Goal: Information Seeking & Learning: Learn about a topic

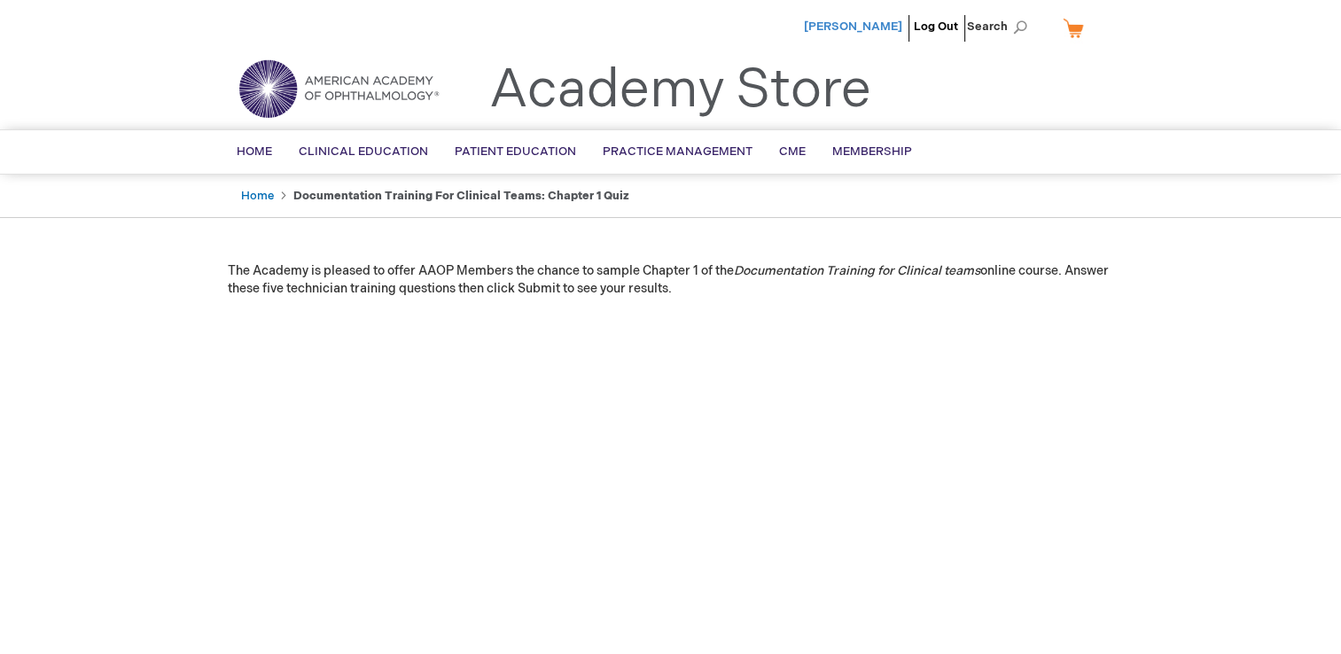
click at [852, 27] on span "[PERSON_NAME]" at bounding box center [853, 27] width 98 height 14
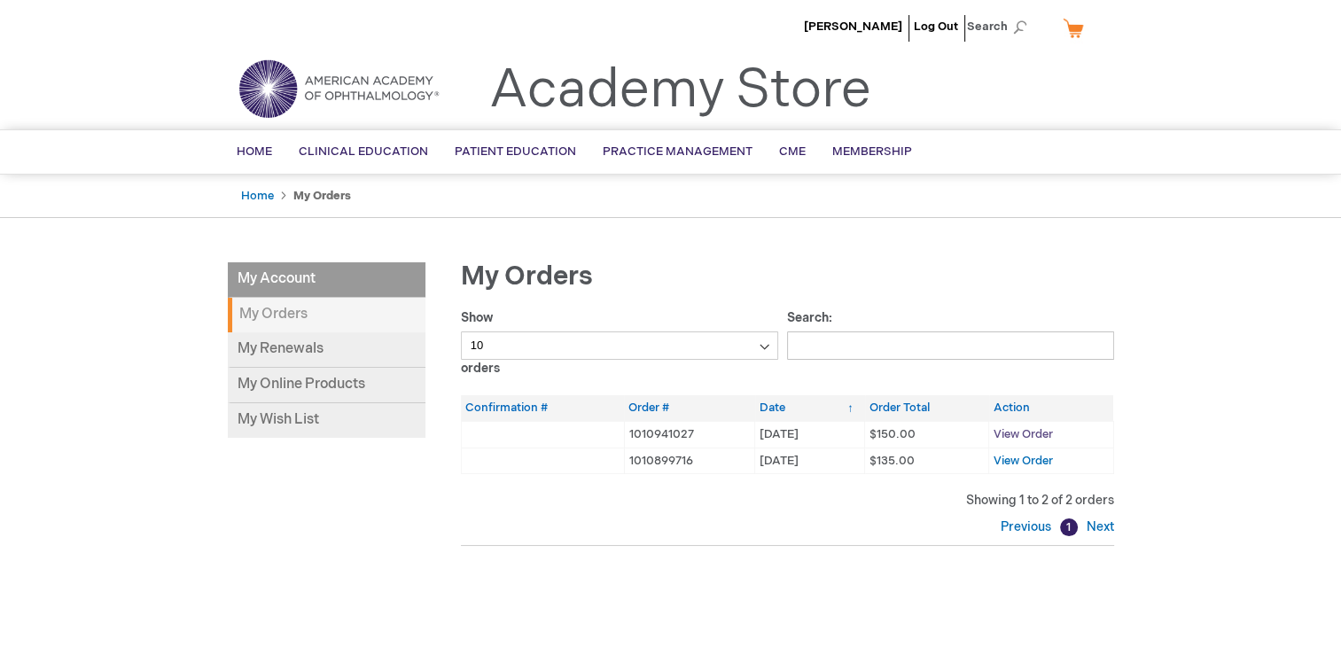
click at [1024, 432] on span "View Order" at bounding box center [1023, 434] width 59 height 14
click at [1043, 463] on span "View Order" at bounding box center [1023, 461] width 59 height 14
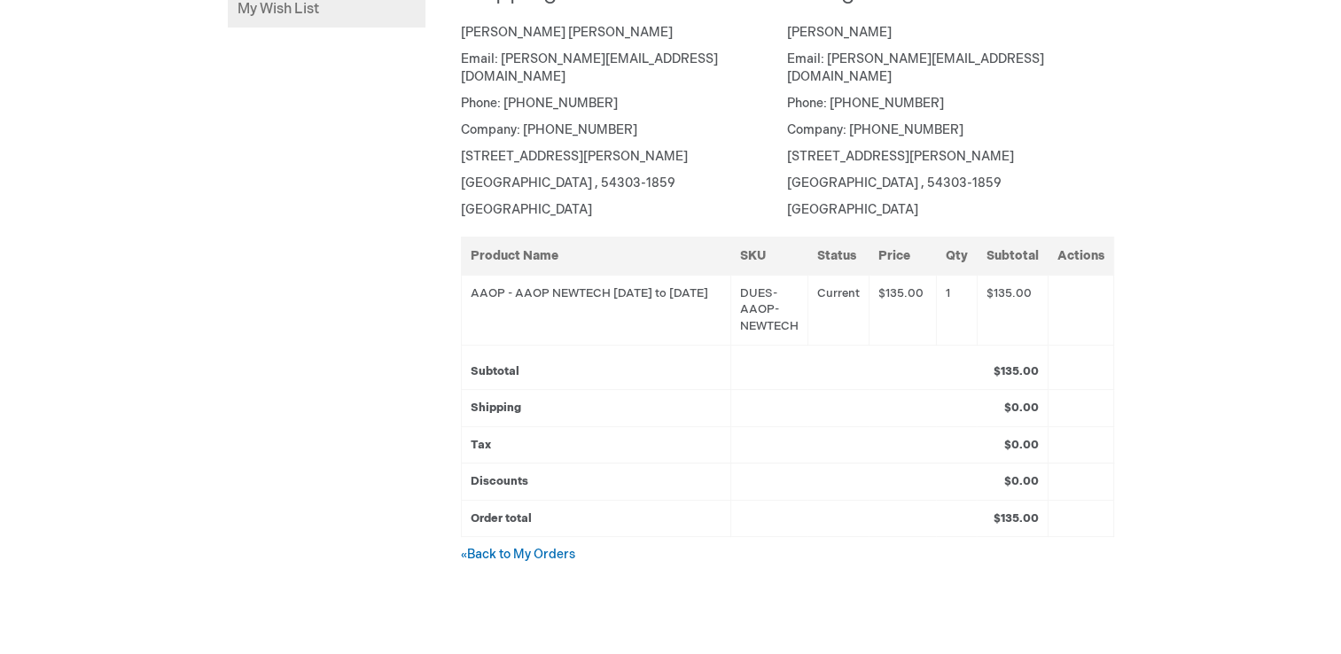
scroll to position [443, 0]
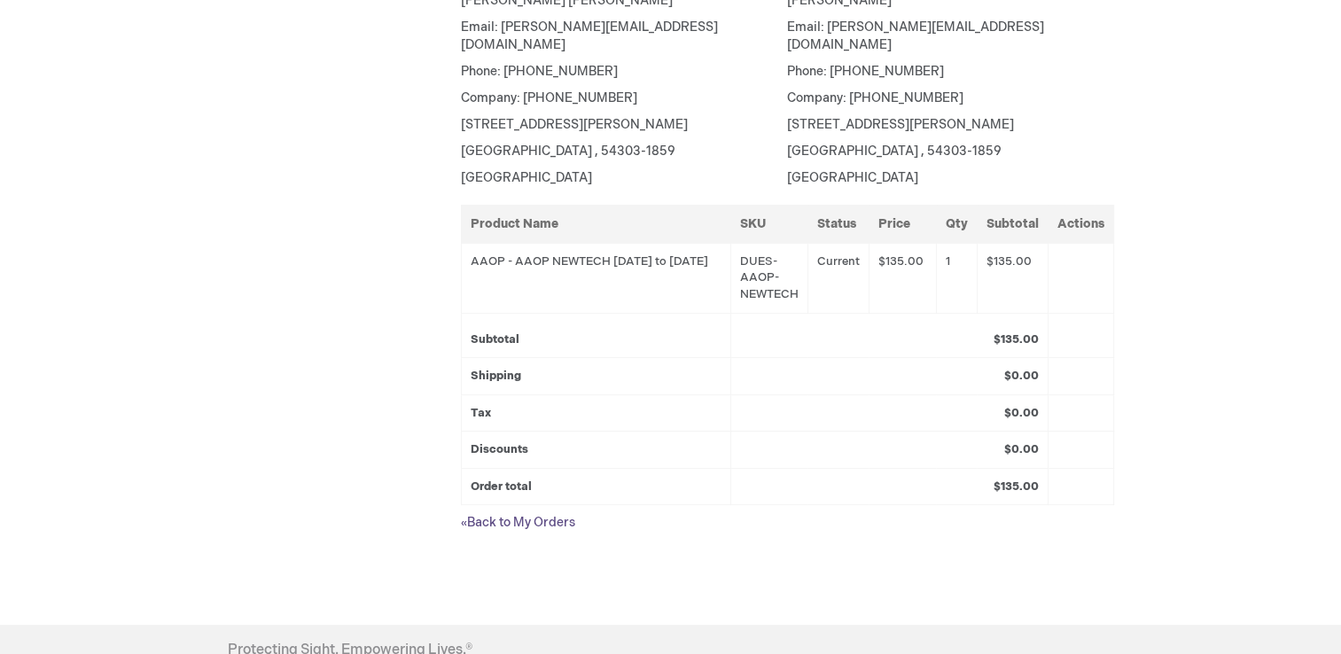
click at [523, 515] on link "« Back to My Orders" at bounding box center [518, 522] width 114 height 15
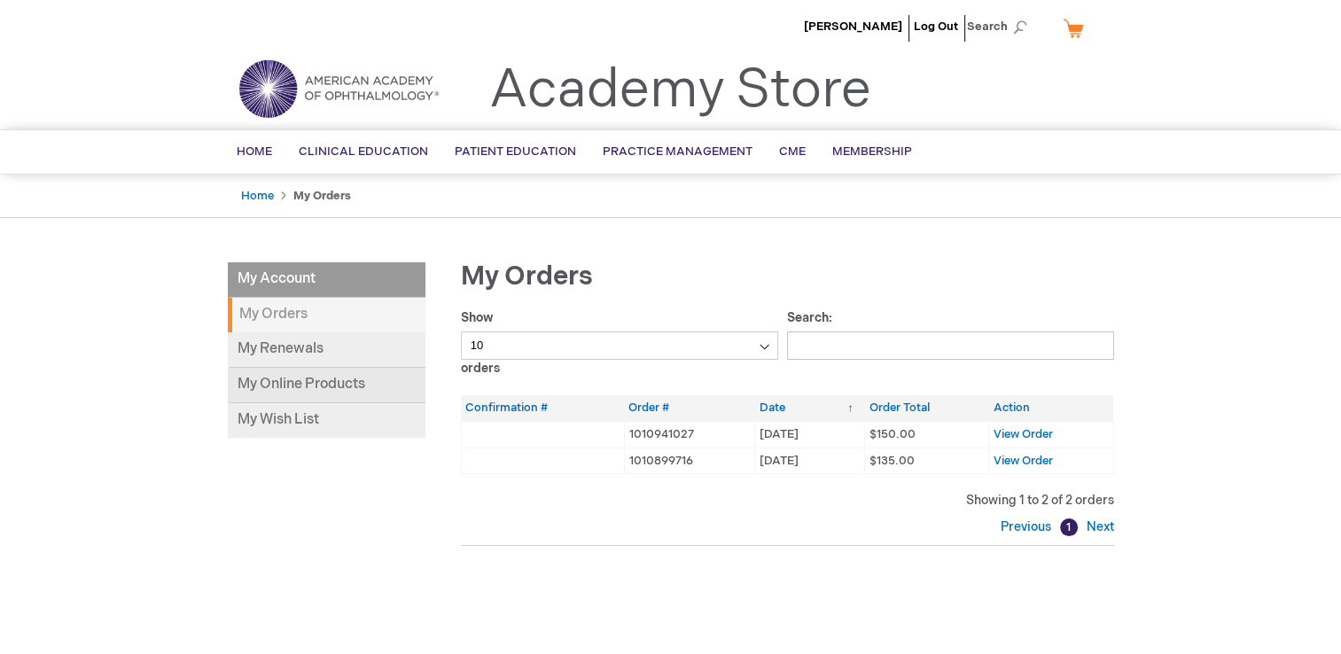
click at [282, 383] on link "My Online Products" at bounding box center [327, 385] width 198 height 35
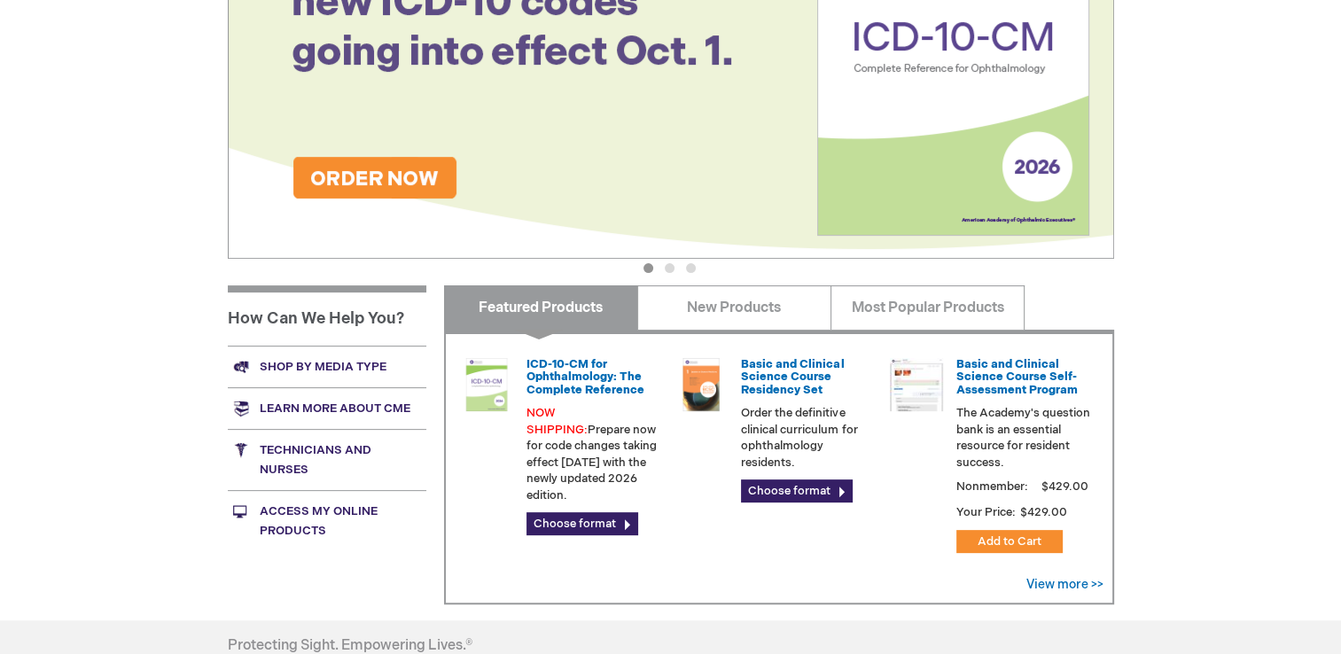
scroll to position [532, 0]
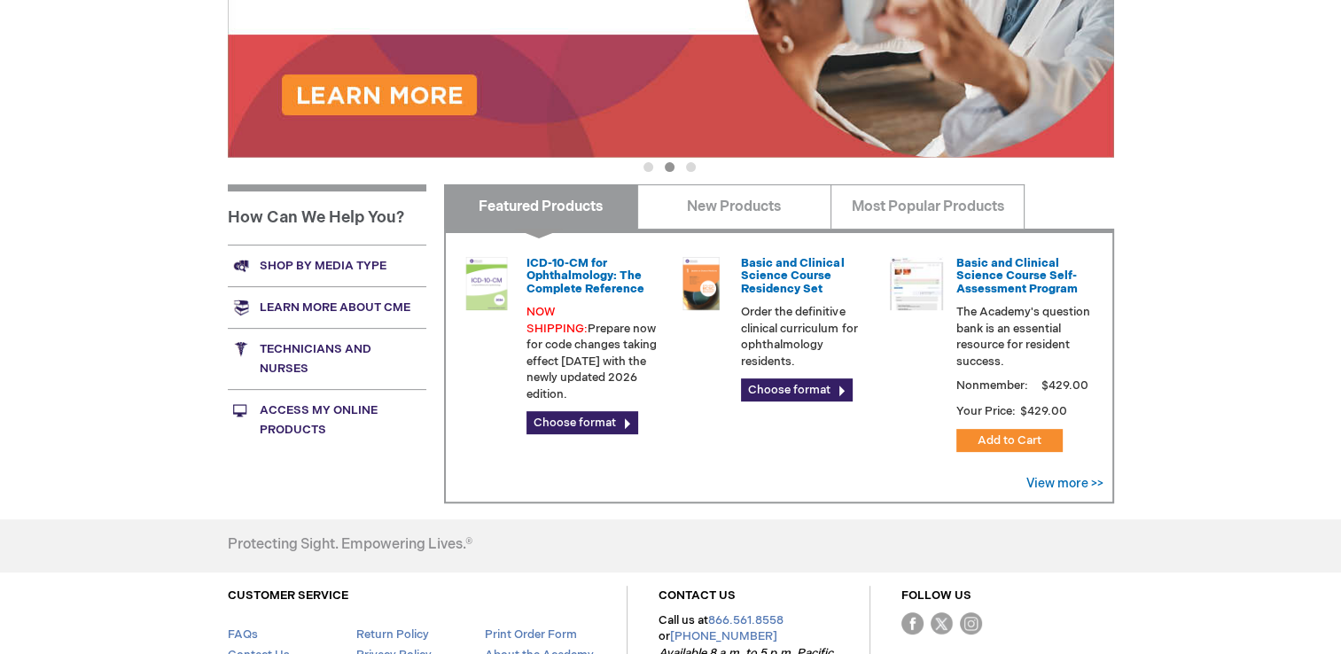
click at [322, 346] on link "Technicians and nurses" at bounding box center [327, 358] width 199 height 61
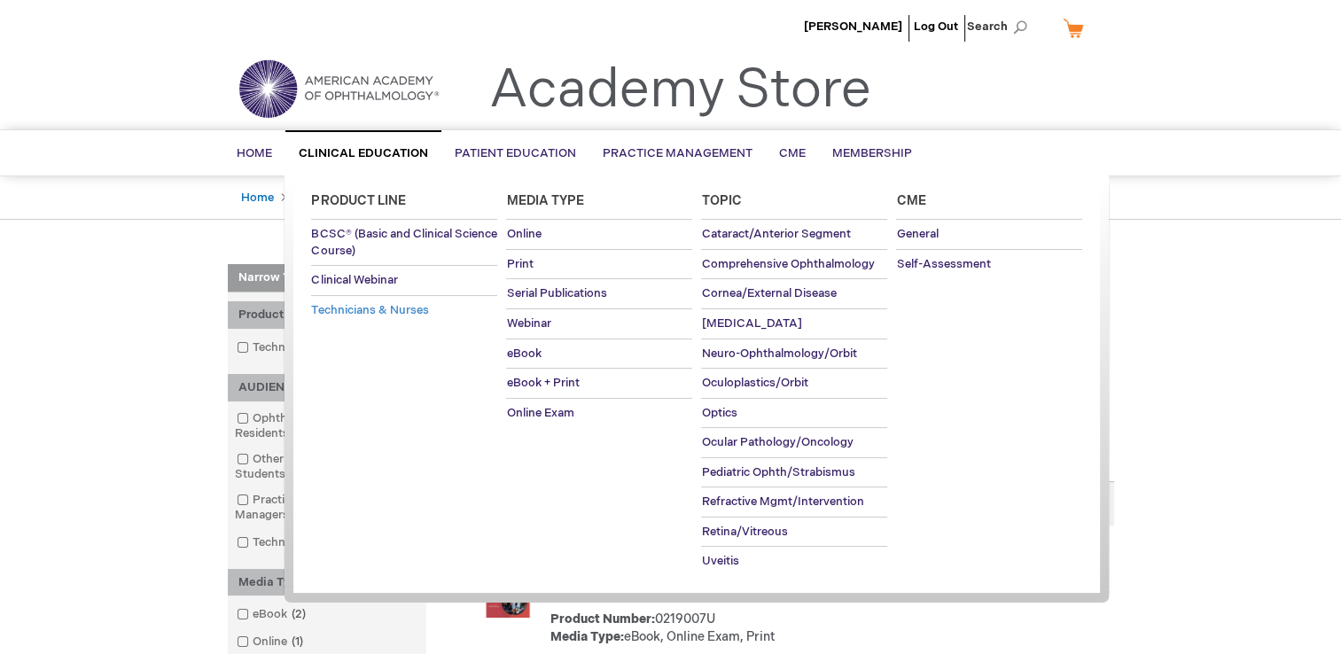
click at [351, 307] on span "Technicians & Nurses" at bounding box center [369, 310] width 117 height 14
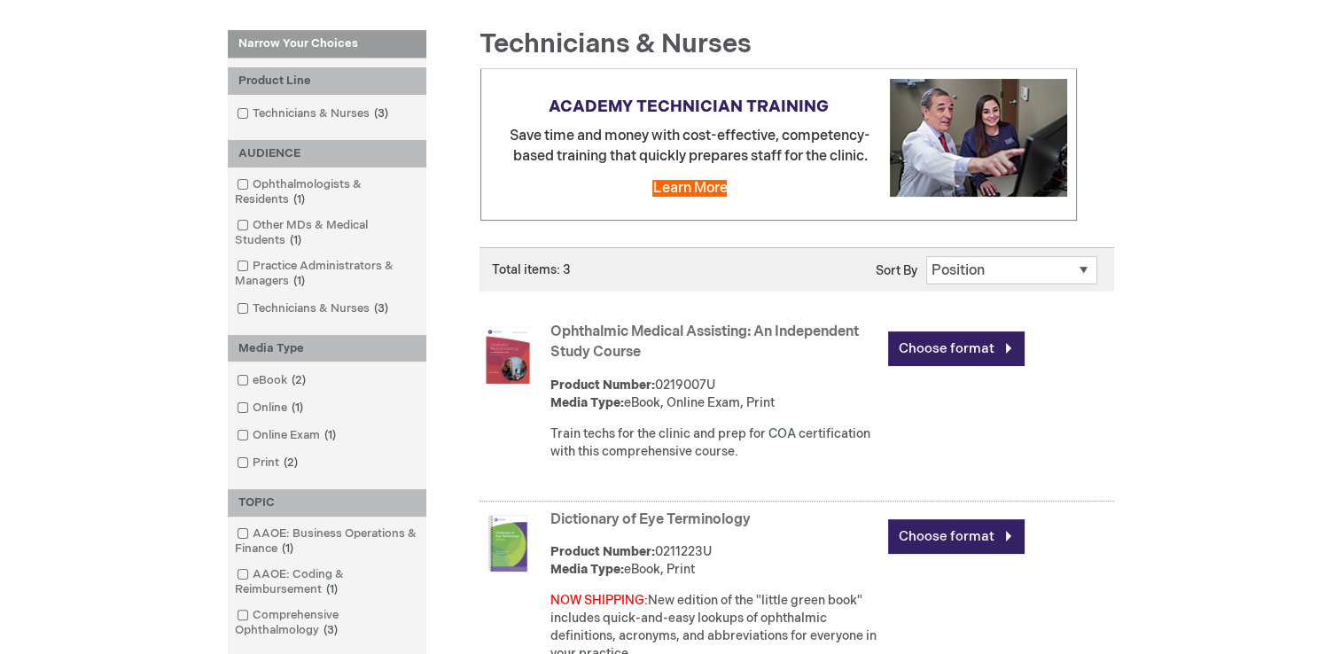
scroll to position [266, 0]
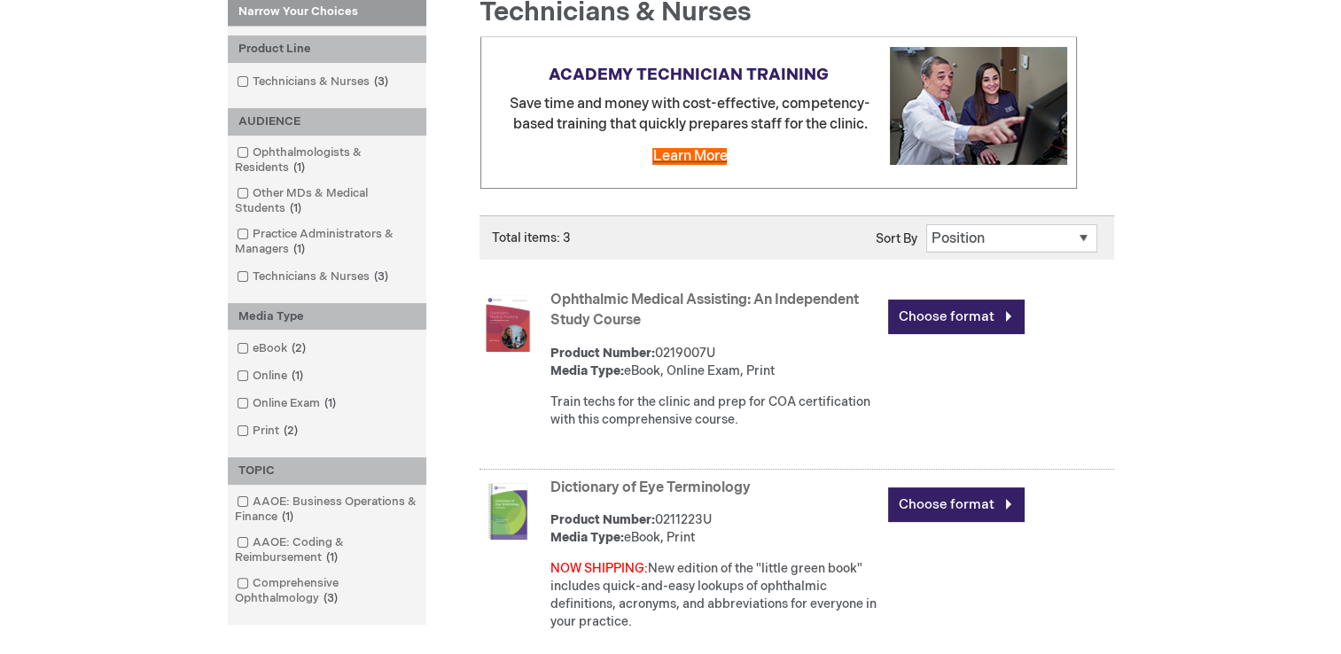
click at [693, 157] on span "Learn More" at bounding box center [689, 156] width 74 height 17
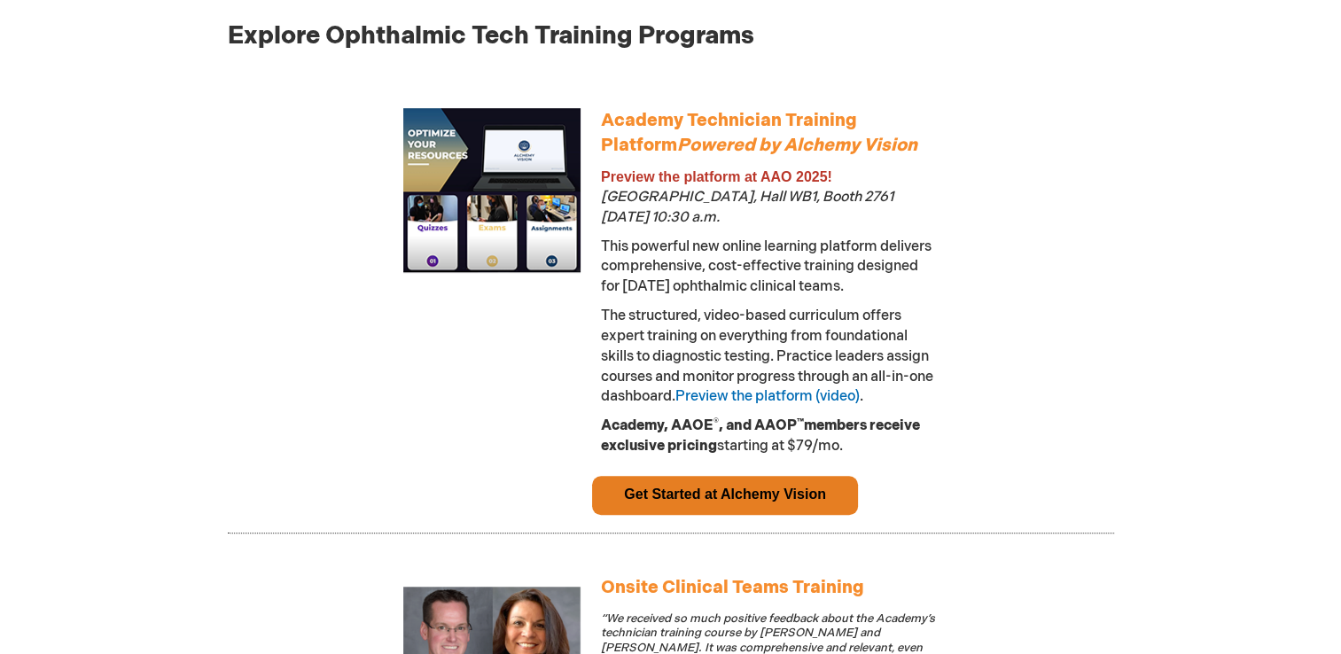
scroll to position [975, 0]
click at [805, 402] on link "Preview the platform (video)" at bounding box center [768, 397] width 184 height 17
click at [860, 395] on link "Preview the platform (video)" at bounding box center [768, 397] width 184 height 17
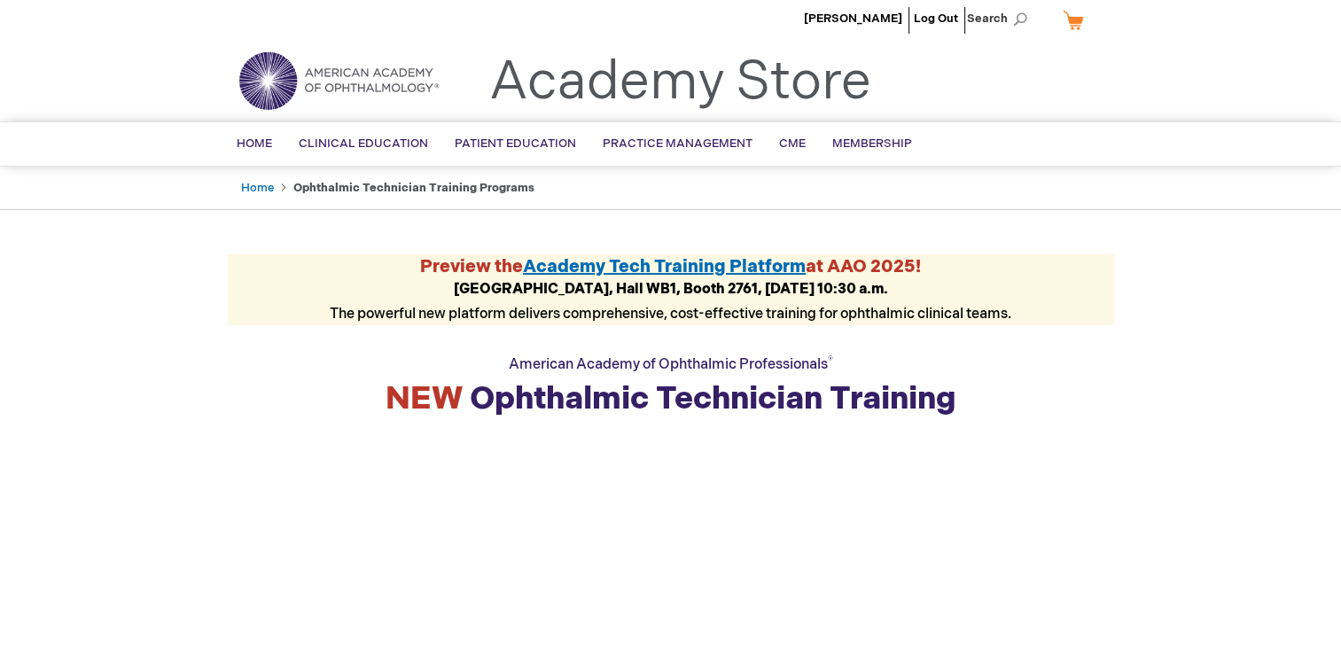
scroll to position [0, 0]
